Goal: Find specific page/section: Find specific page/section

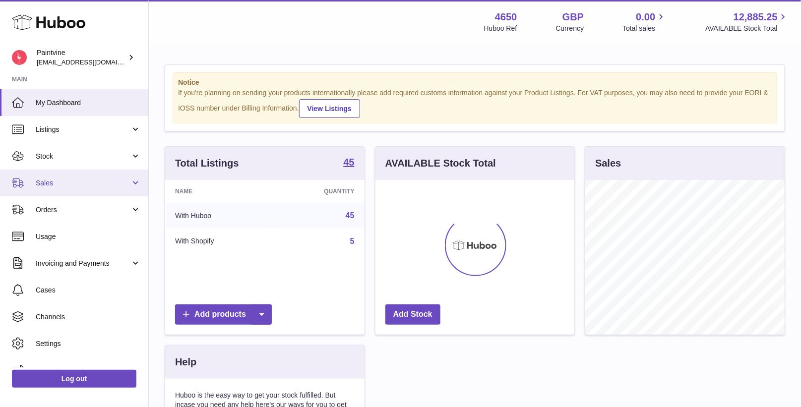
scroll to position [154, 199]
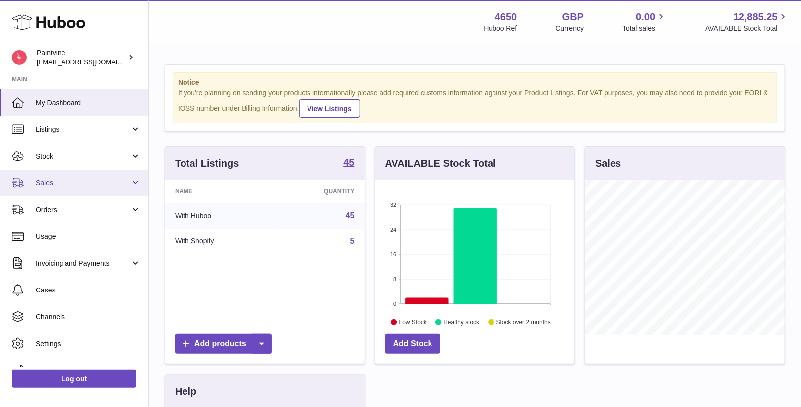
click at [90, 177] on link "Sales" at bounding box center [74, 183] width 148 height 27
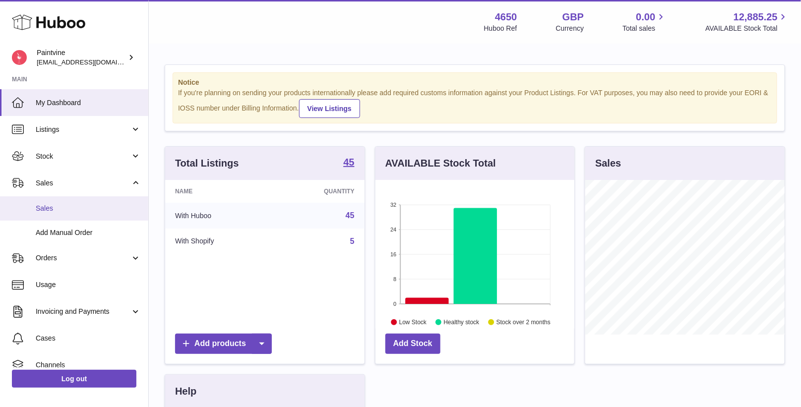
click at [80, 208] on span "Sales" at bounding box center [88, 208] width 105 height 9
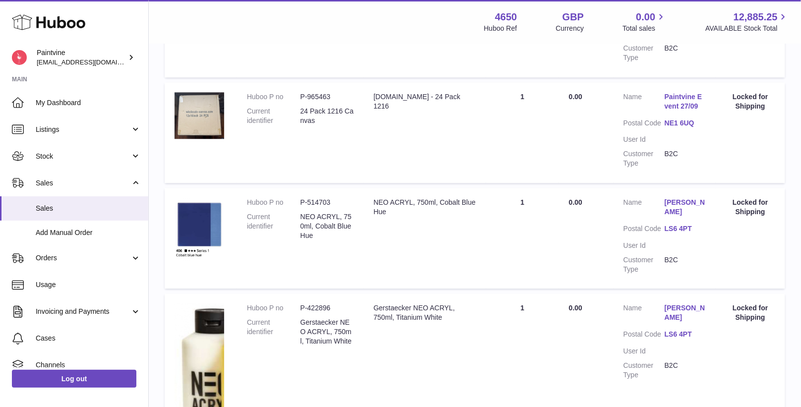
scroll to position [1095, 0]
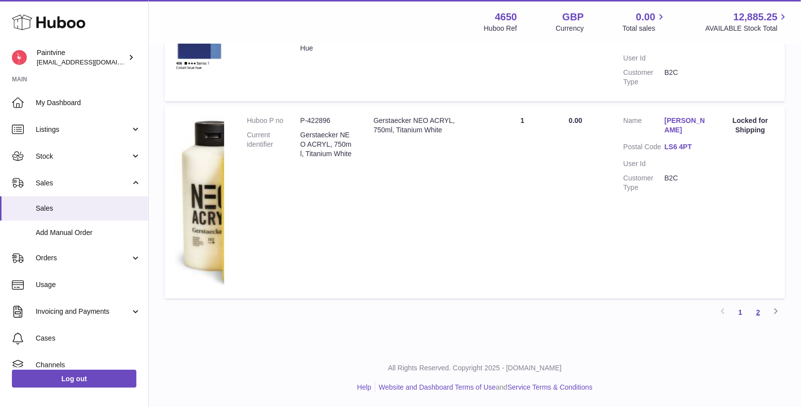
click at [760, 314] on link "2" at bounding box center [758, 313] width 18 height 18
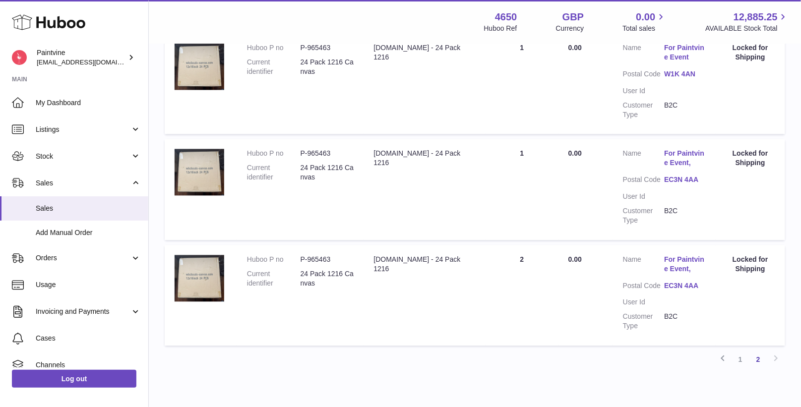
scroll to position [696, 0]
